Goal: Task Accomplishment & Management: Manage account settings

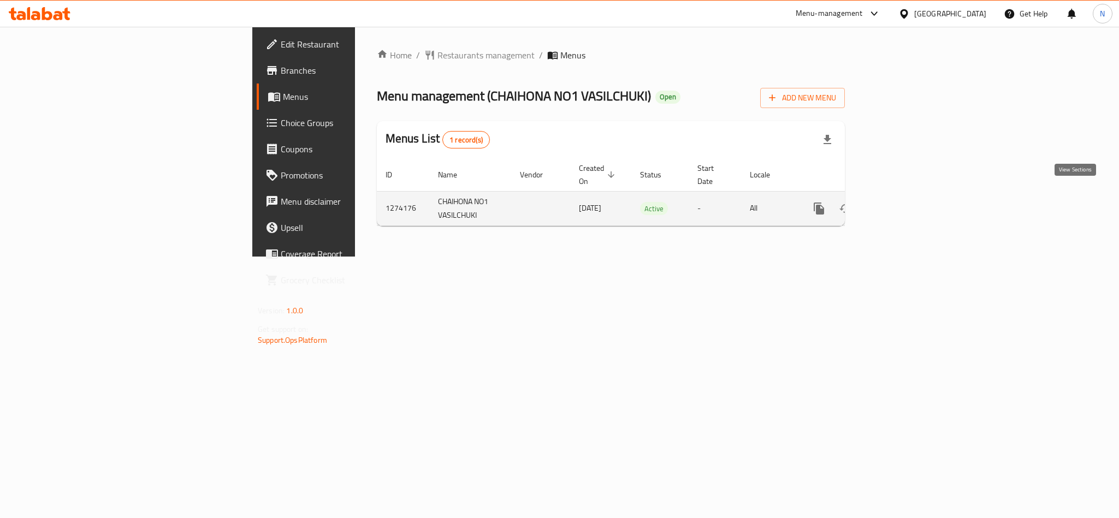
click at [911, 204] on link "enhanced table" at bounding box center [898, 209] width 26 height 26
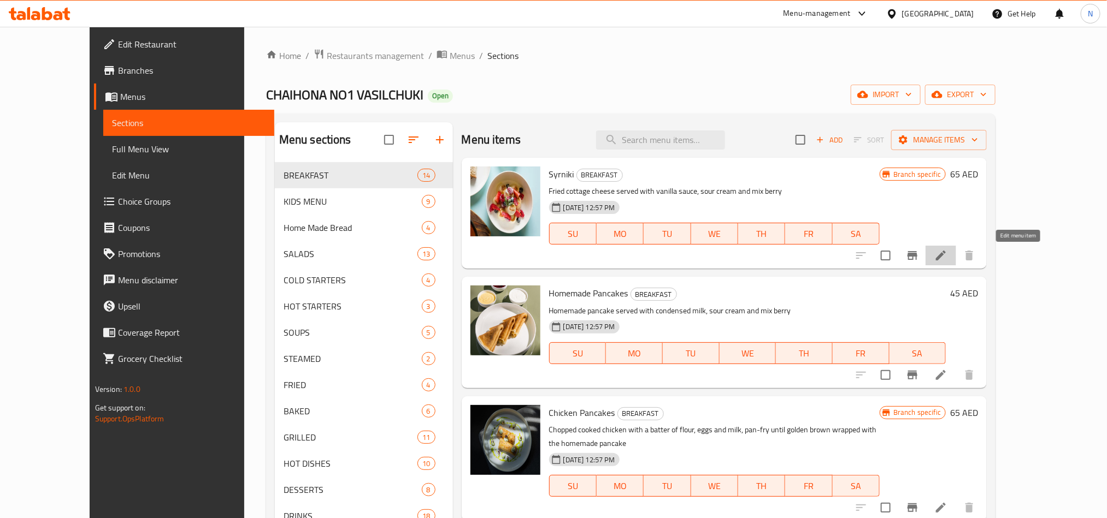
click at [947, 255] on icon at bounding box center [940, 255] width 13 height 13
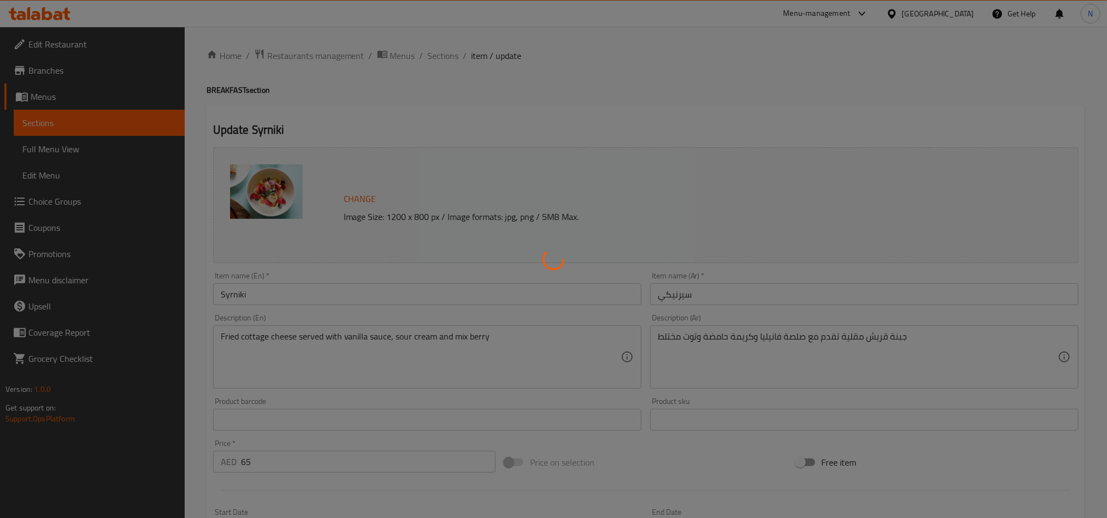
click at [433, 52] on div at bounding box center [553, 259] width 1107 height 518
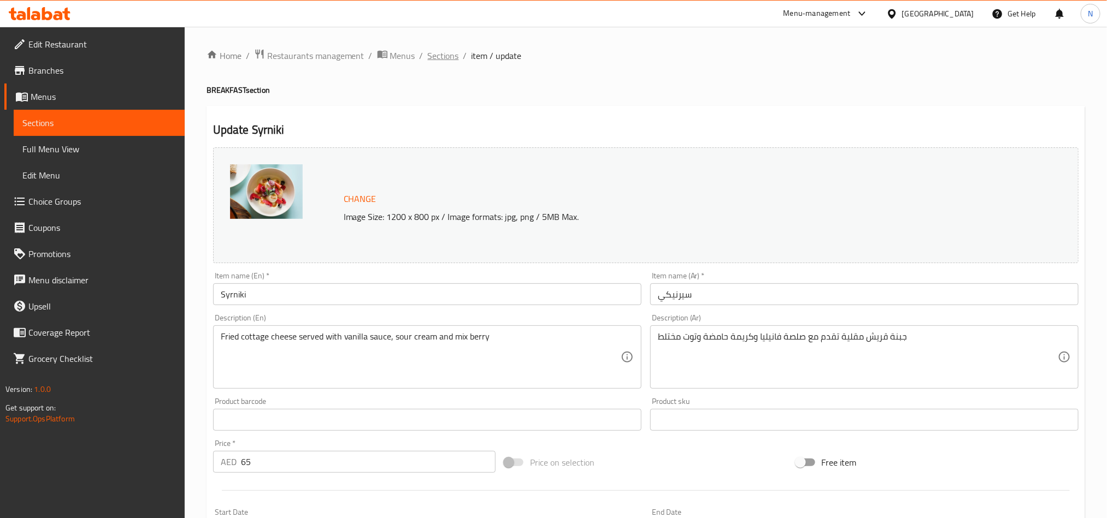
click at [436, 55] on span "Sections" at bounding box center [443, 55] width 31 height 13
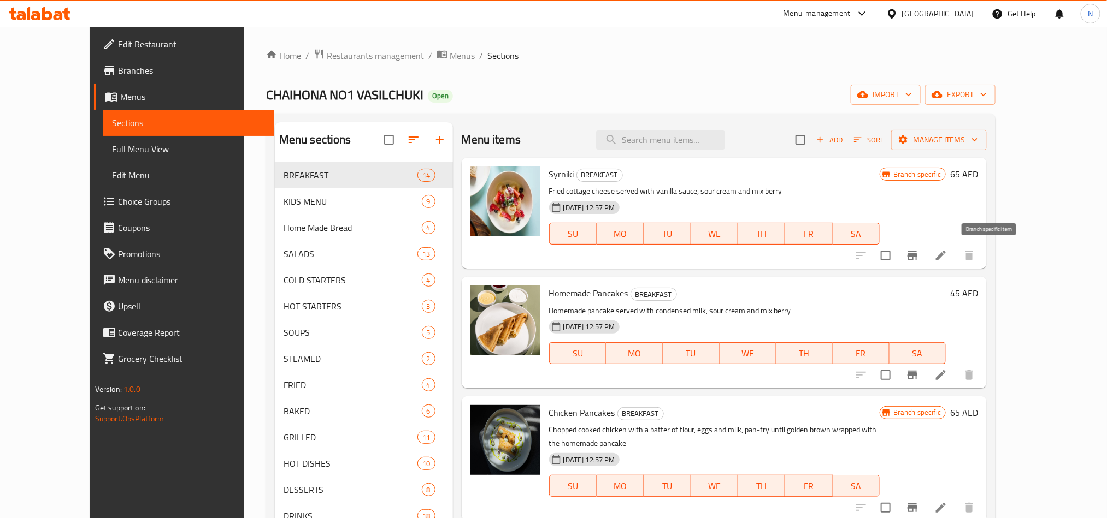
click at [919, 253] on icon "Branch-specific-item" at bounding box center [912, 255] width 13 height 13
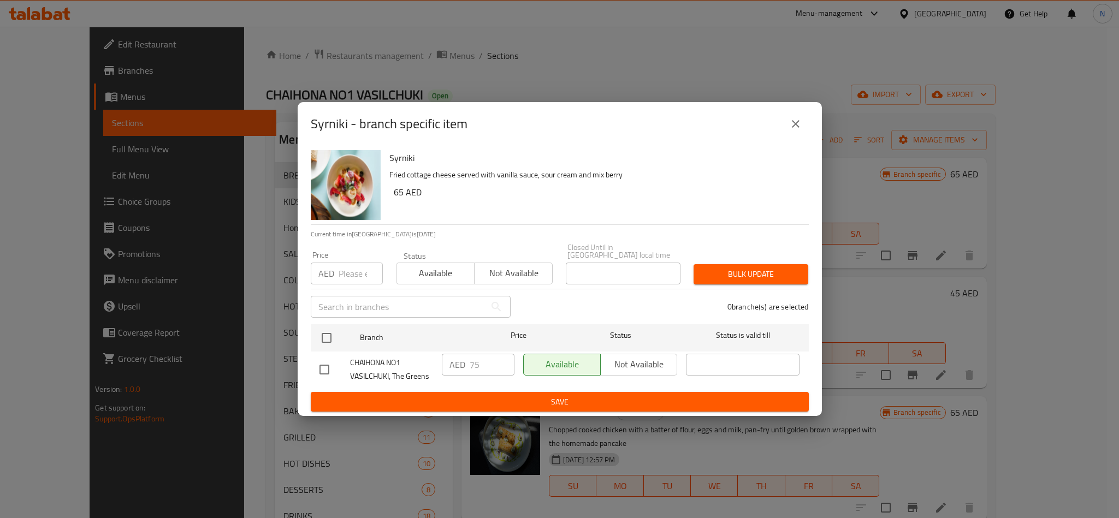
click at [799, 126] on icon "close" at bounding box center [795, 123] width 13 height 13
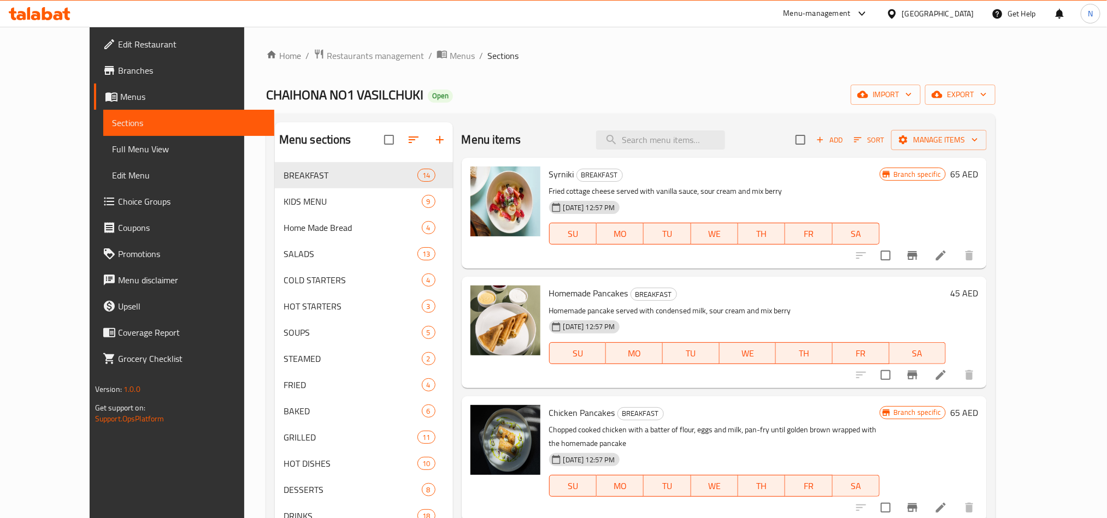
click at [112, 152] on span "Full Menu View" at bounding box center [189, 149] width 154 height 13
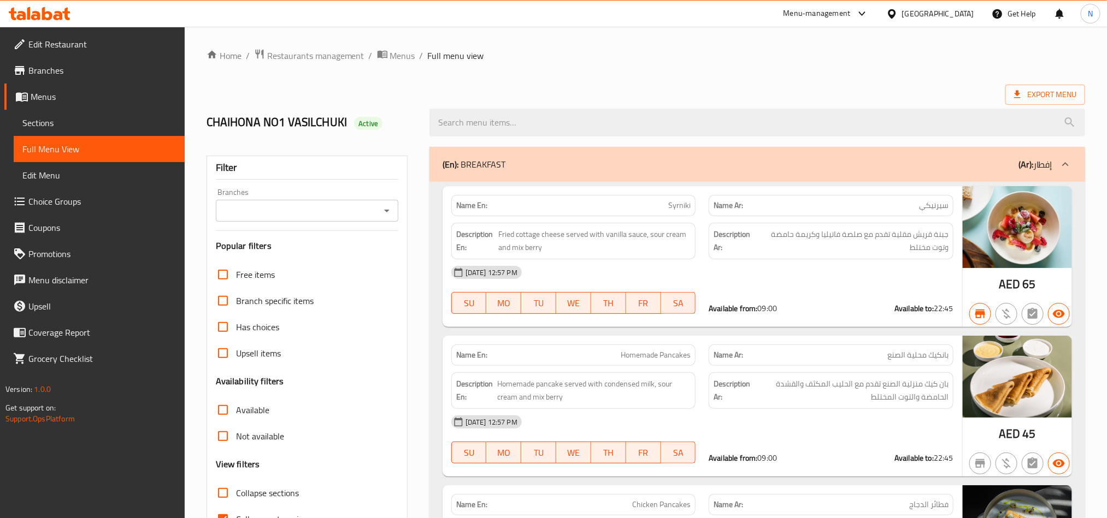
click at [698, 163] on div "(En): BREAKFAST (Ar): إفطار" at bounding box center [748, 164] width 610 height 13
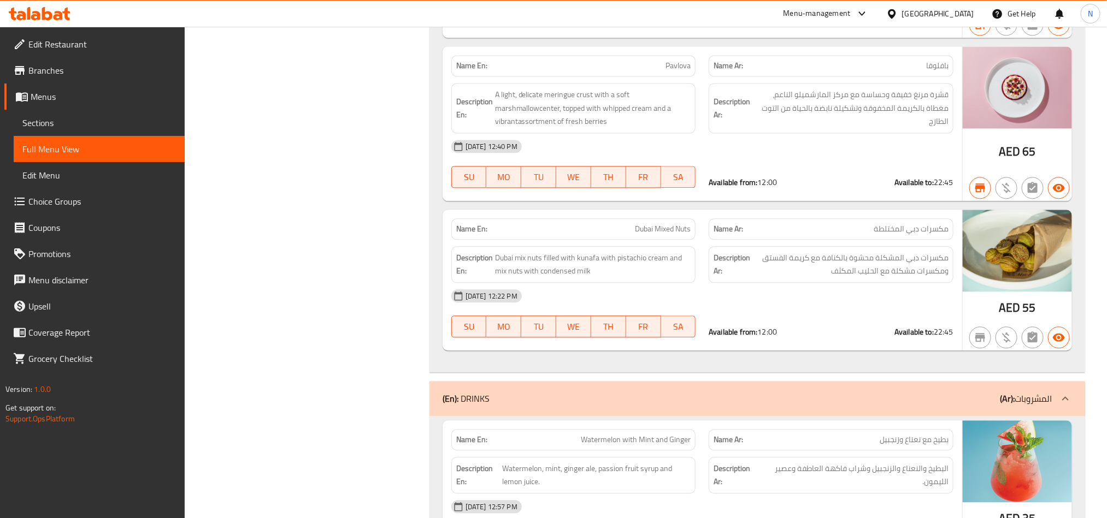
scroll to position [12431, 0]
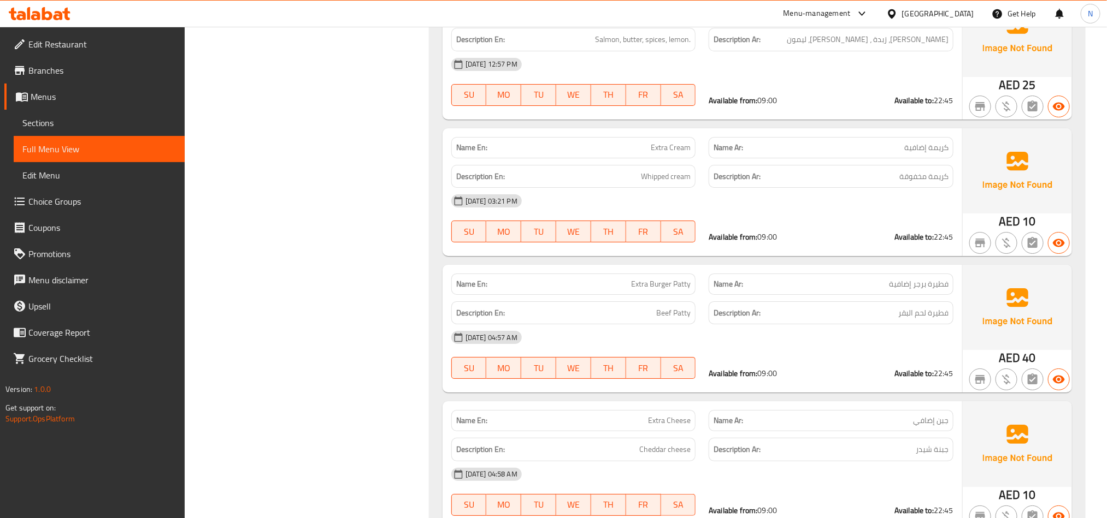
scroll to position [15139, 0]
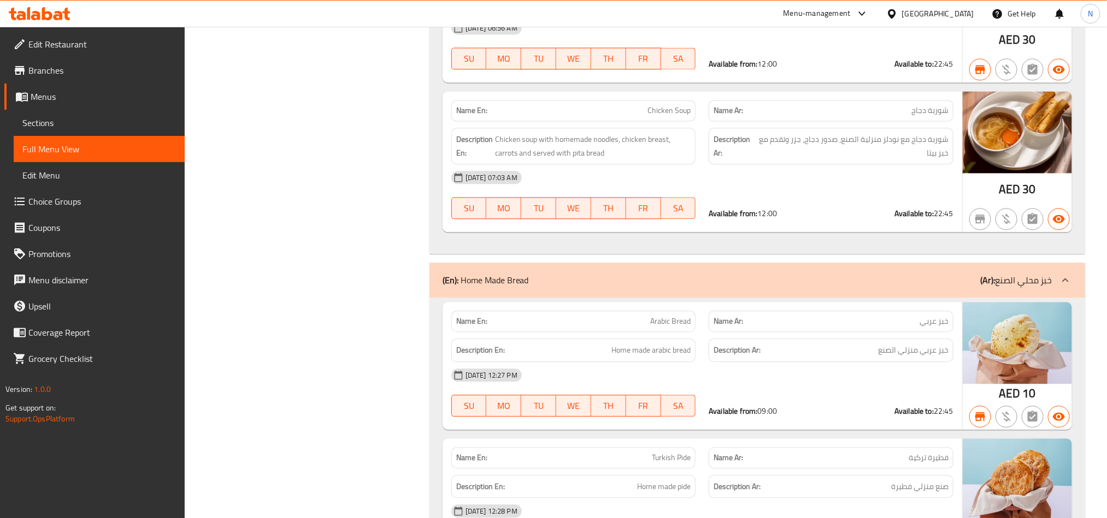
scroll to position [1245, 0]
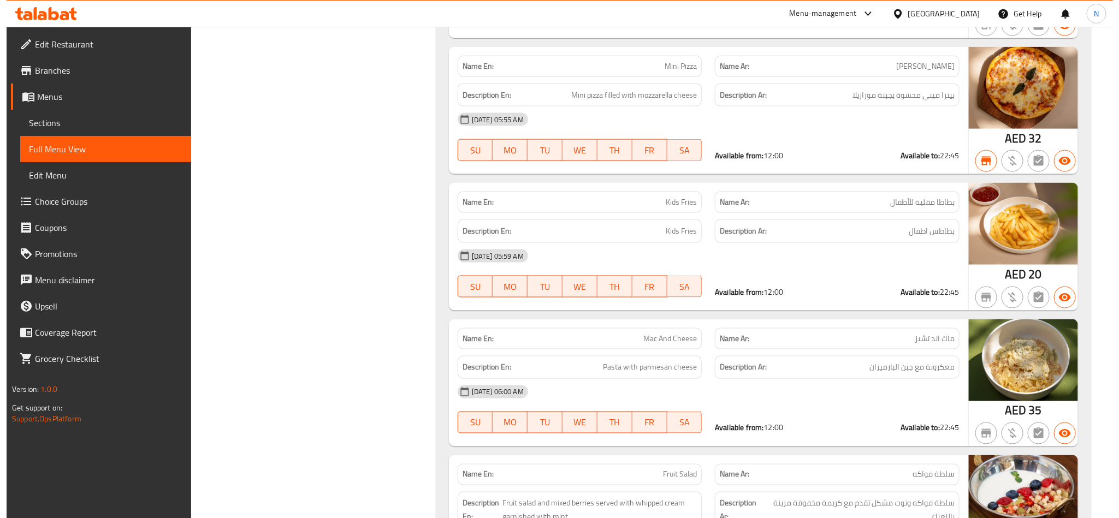
scroll to position [0, 0]
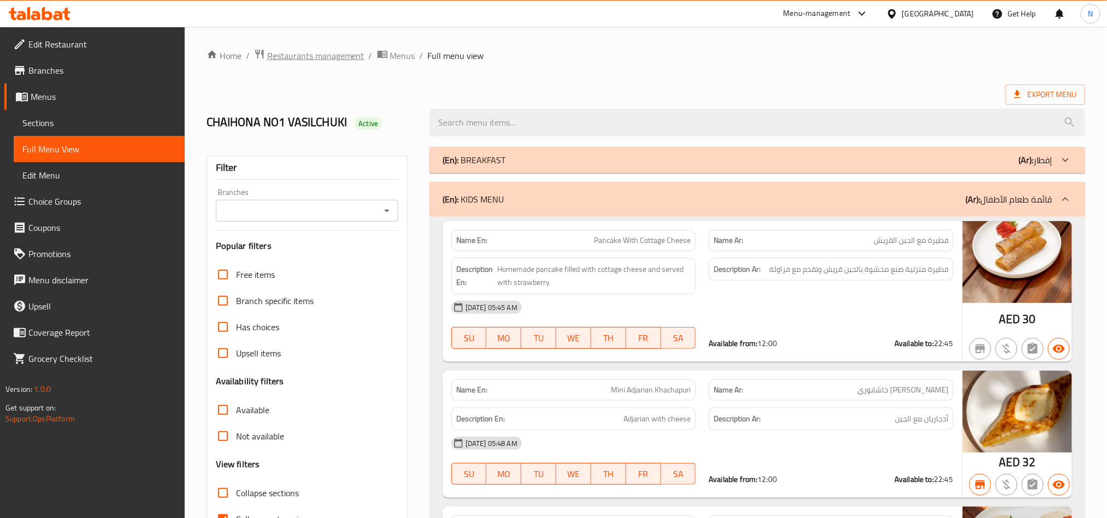
click at [316, 58] on span "Restaurants management" at bounding box center [315, 55] width 97 height 13
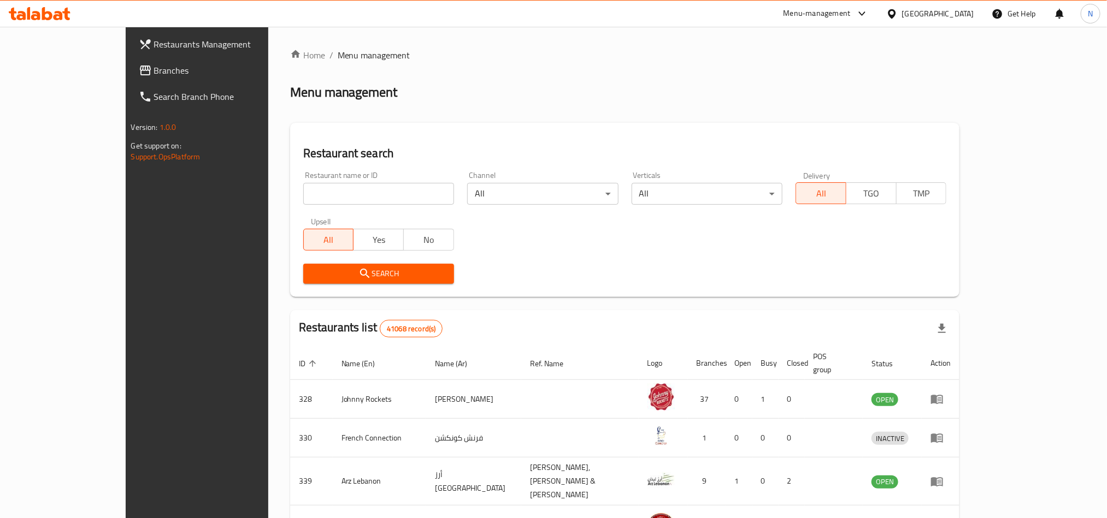
click at [916, 19] on div "[GEOGRAPHIC_DATA]" at bounding box center [938, 14] width 72 height 12
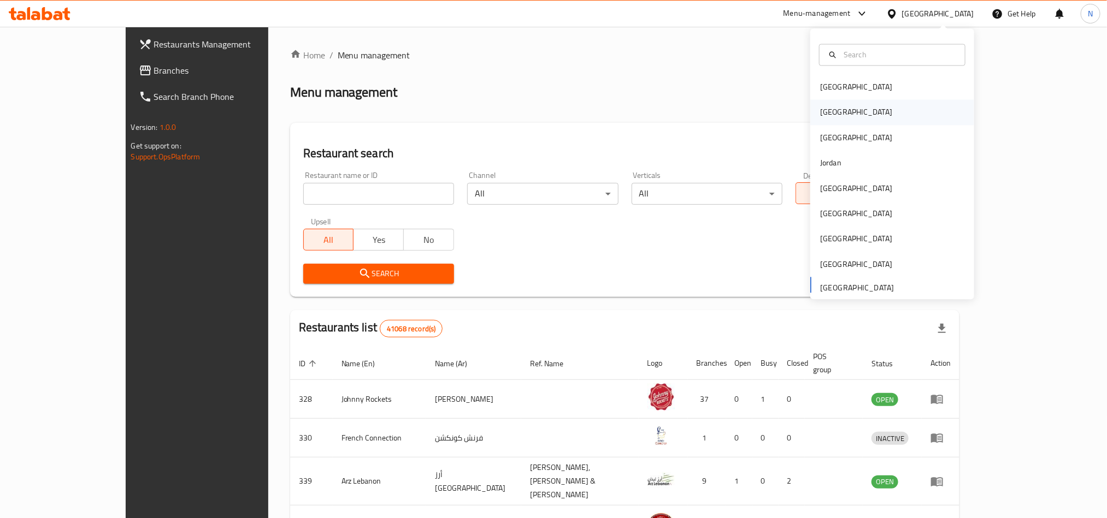
click at [843, 103] on div "[GEOGRAPHIC_DATA]" at bounding box center [892, 112] width 164 height 25
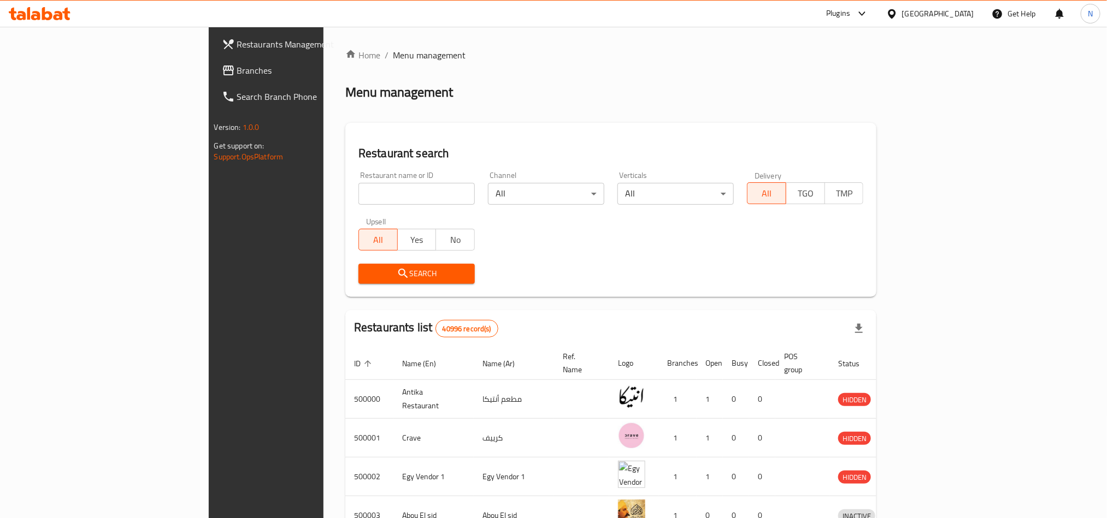
click at [400, 188] on input "search" at bounding box center [416, 194] width 116 height 22
paste input "11666"
type input "11666"
click button "Search" at bounding box center [416, 274] width 116 height 20
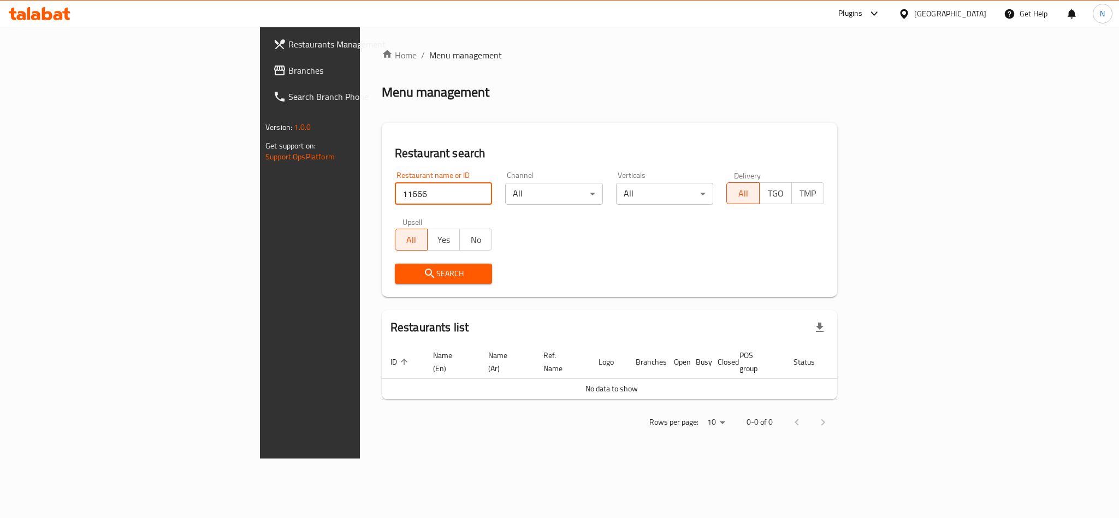
click at [288, 76] on span "Branches" at bounding box center [363, 70] width 150 height 13
